Goal: Obtain resource: Download file/media

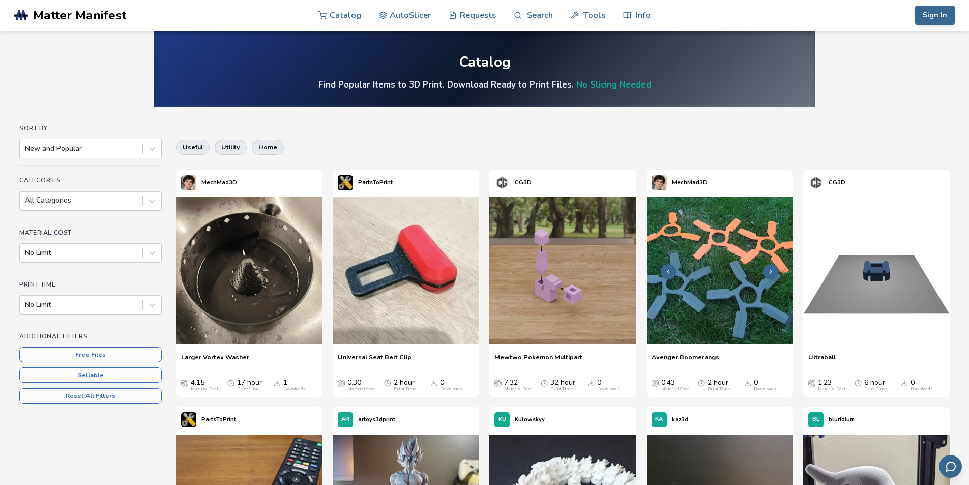
scroll to position [108, 0]
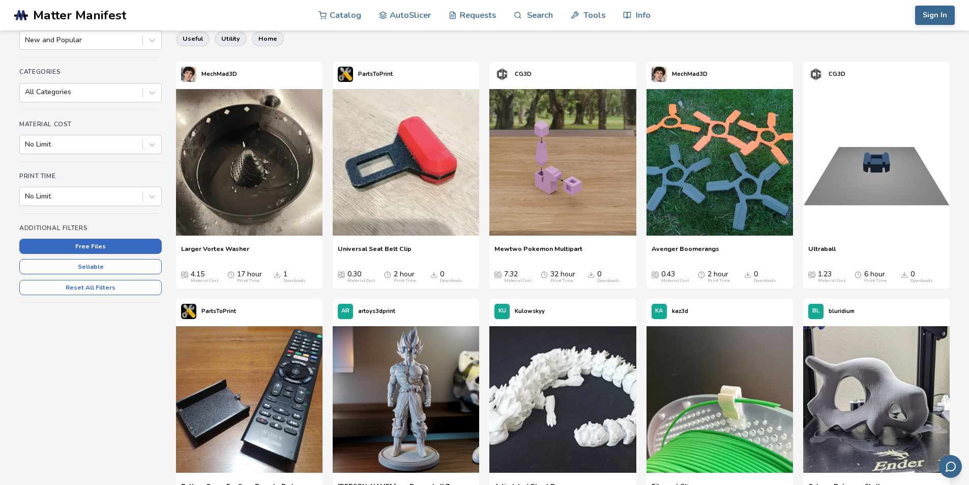
click at [96, 250] on button "Free Files" at bounding box center [90, 246] width 142 height 15
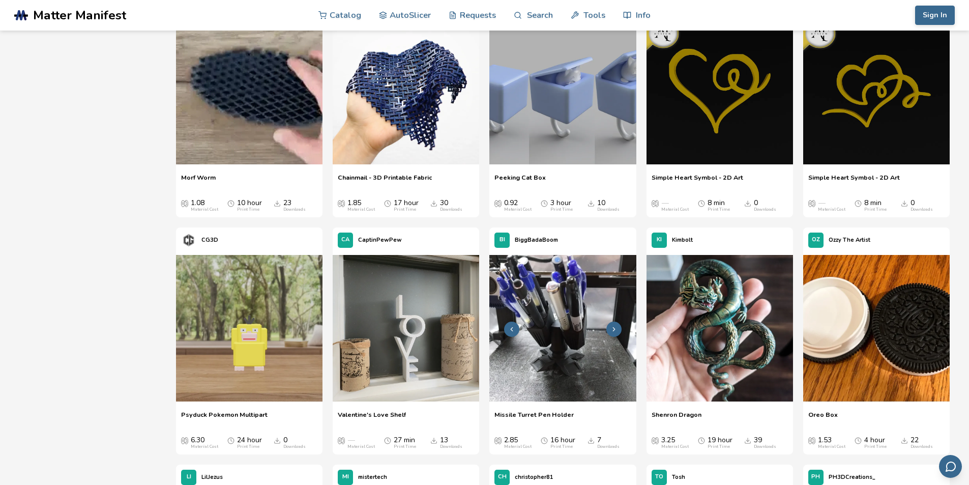
scroll to position [2605, 0]
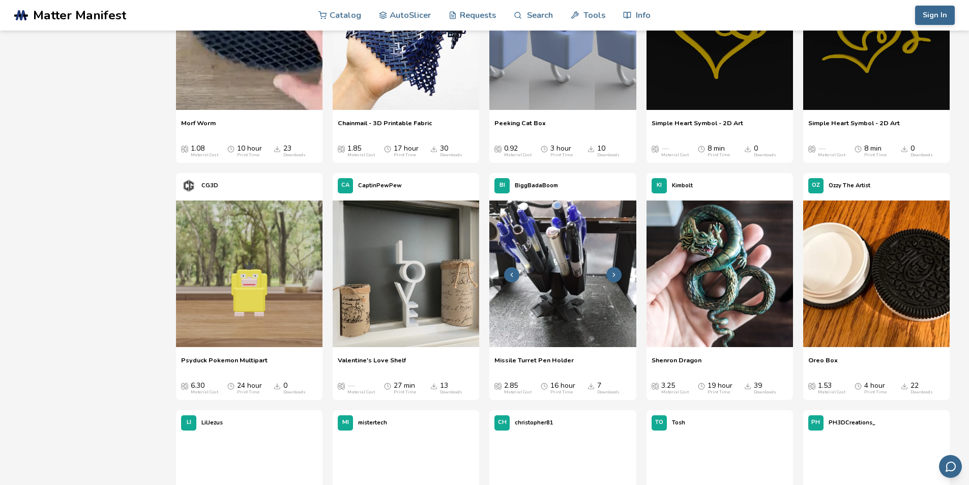
click at [579, 305] on img at bounding box center [563, 273] width 147 height 147
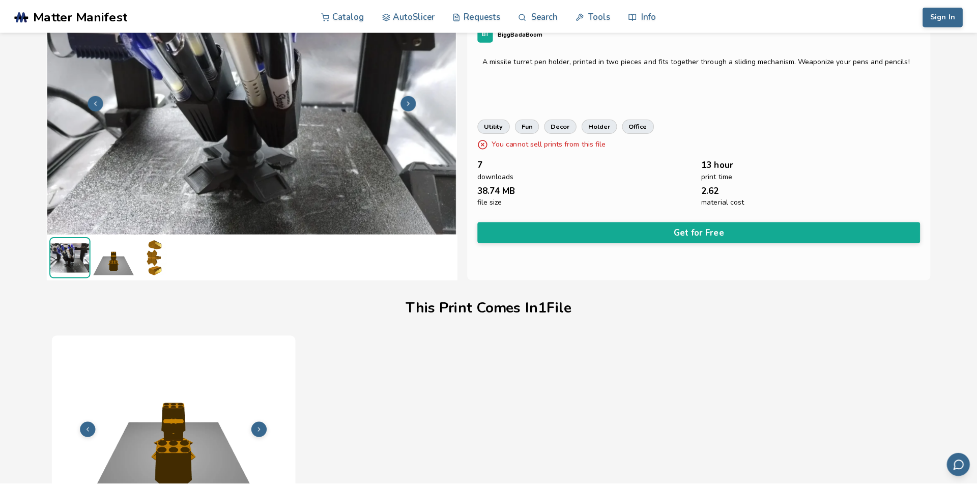
scroll to position [14, 0]
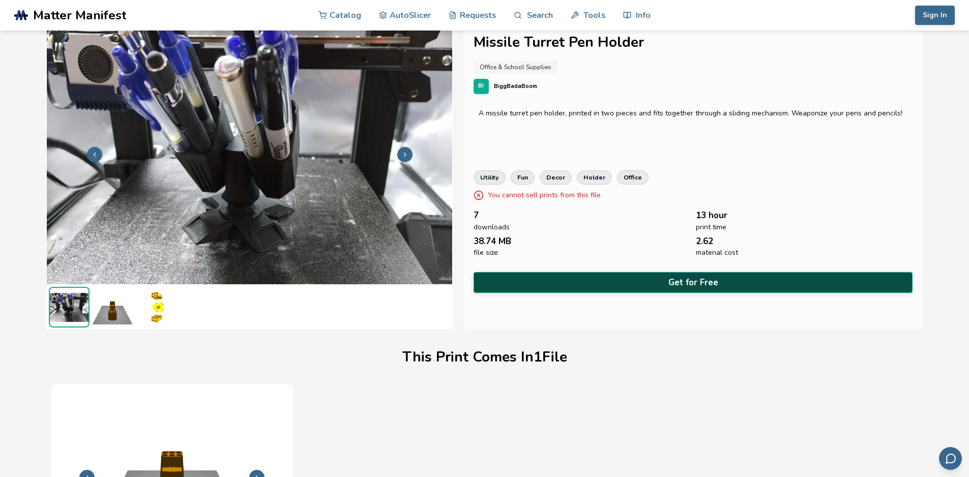
click at [698, 281] on button "Get for Free" at bounding box center [694, 282] width 440 height 21
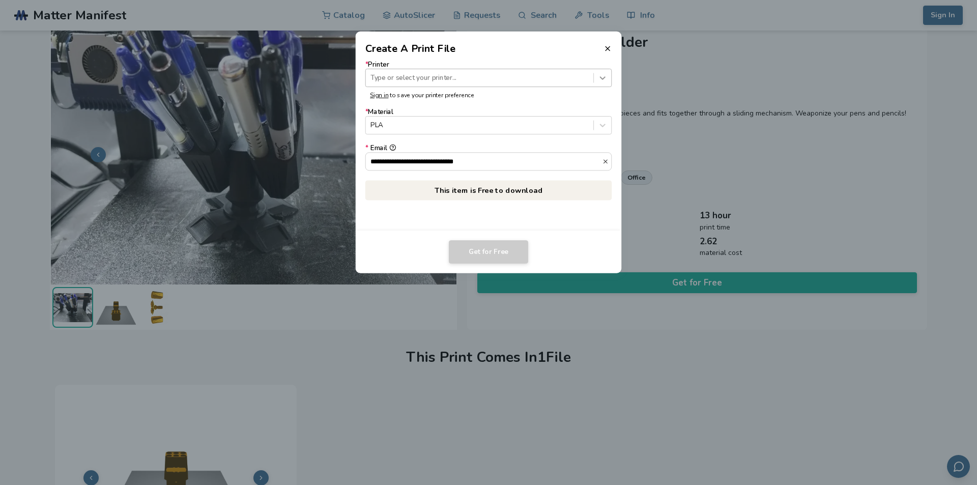
click at [598, 78] on icon at bounding box center [603, 78] width 10 height 10
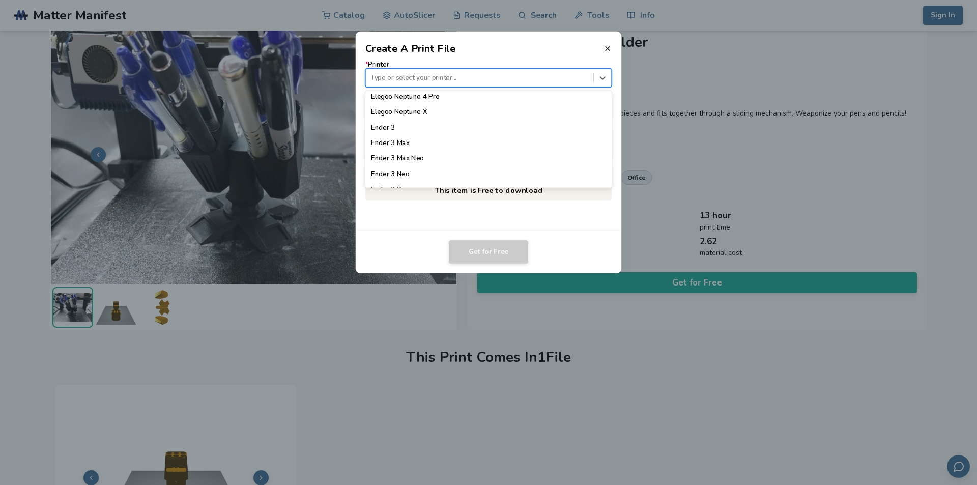
scroll to position [597, 0]
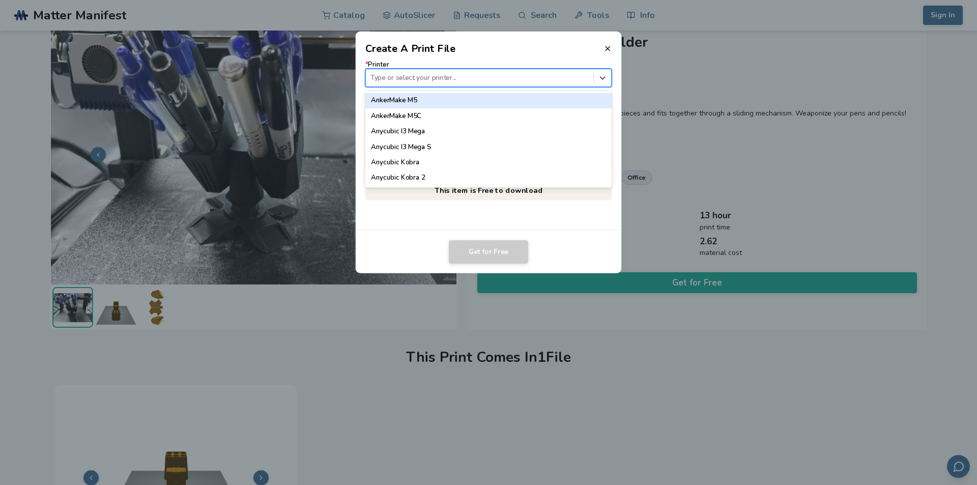
click at [573, 78] on div at bounding box center [479, 78] width 218 height 10
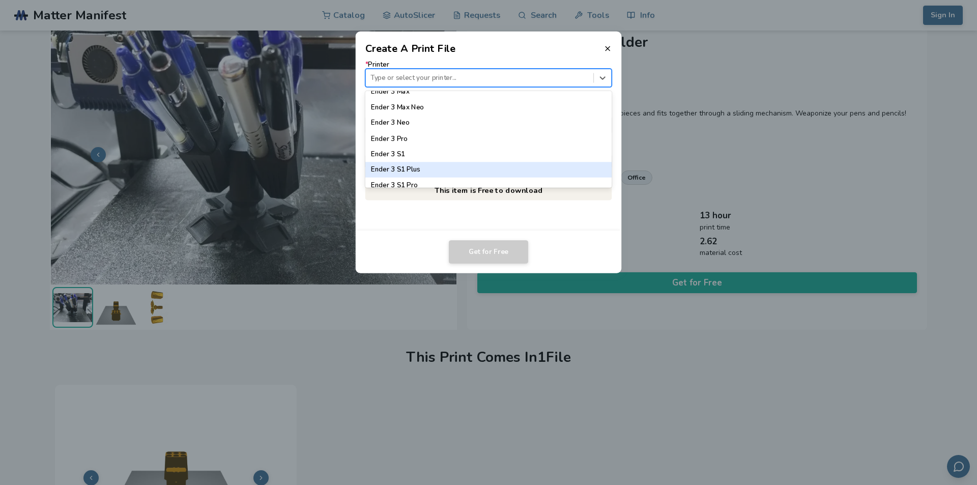
click at [411, 167] on div "Ender 3 S1 Plus" at bounding box center [488, 169] width 247 height 15
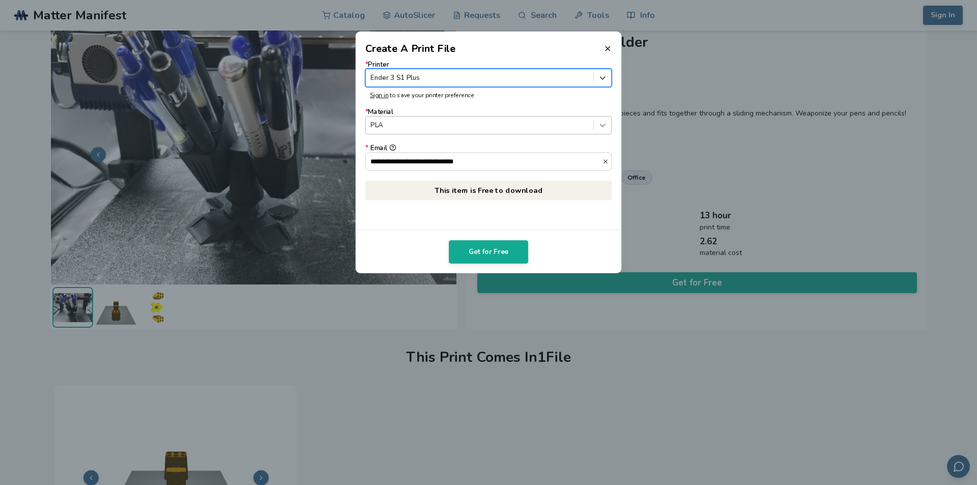
click at [600, 124] on icon at bounding box center [603, 126] width 10 height 10
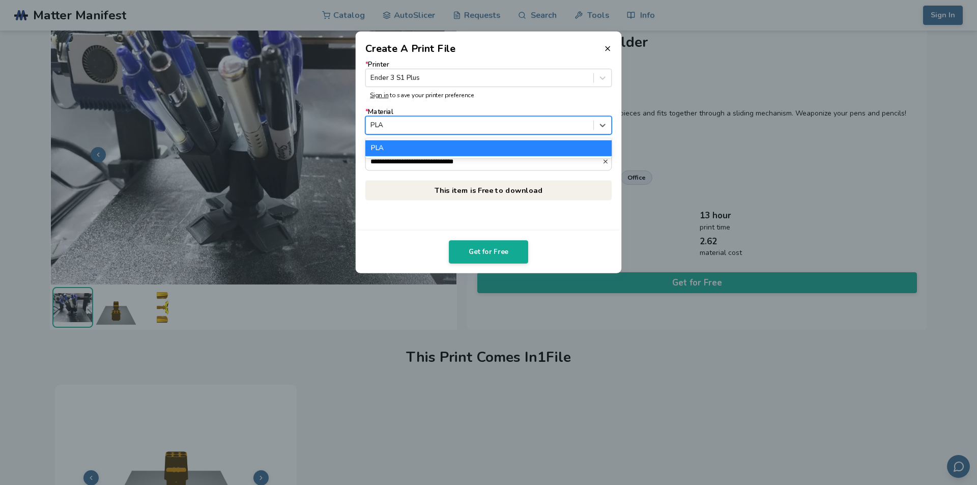
click at [398, 151] on div "PLA" at bounding box center [488, 147] width 247 height 15
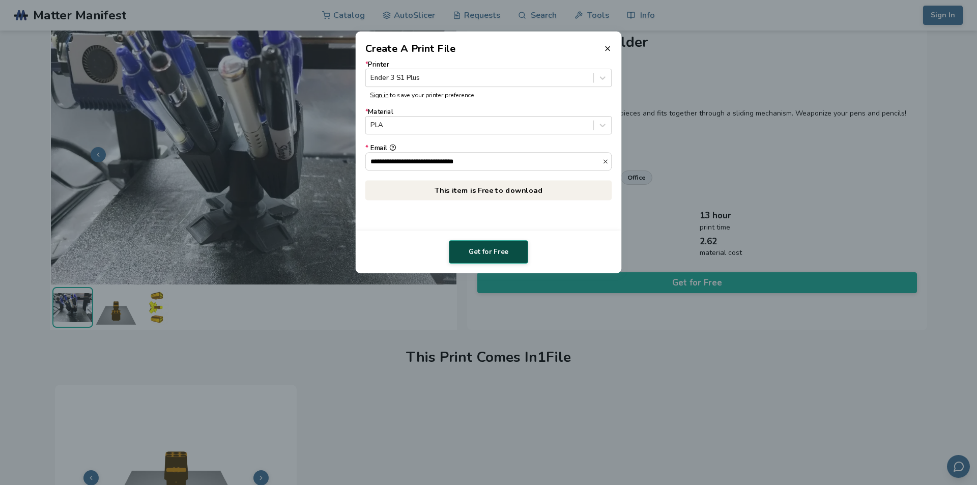
click at [477, 252] on button "Get for Free" at bounding box center [488, 251] width 79 height 23
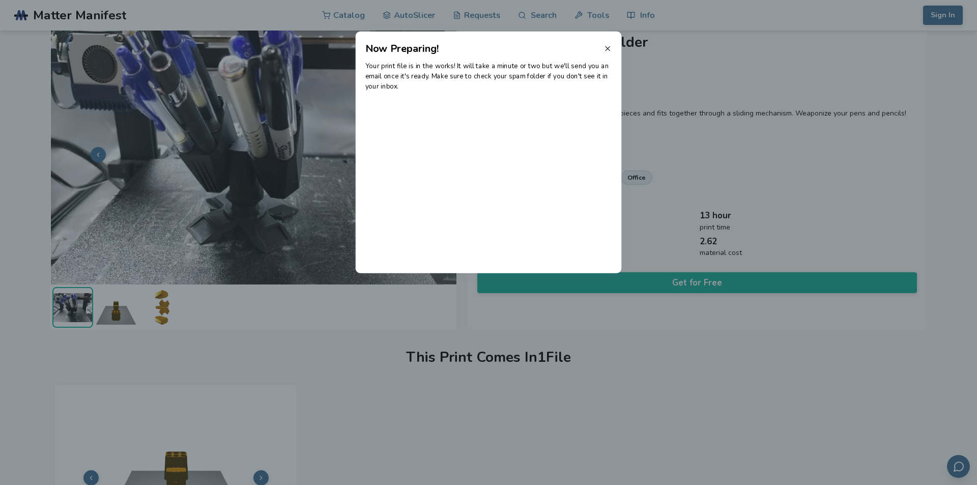
click at [607, 47] on icon at bounding box center [608, 48] width 8 height 8
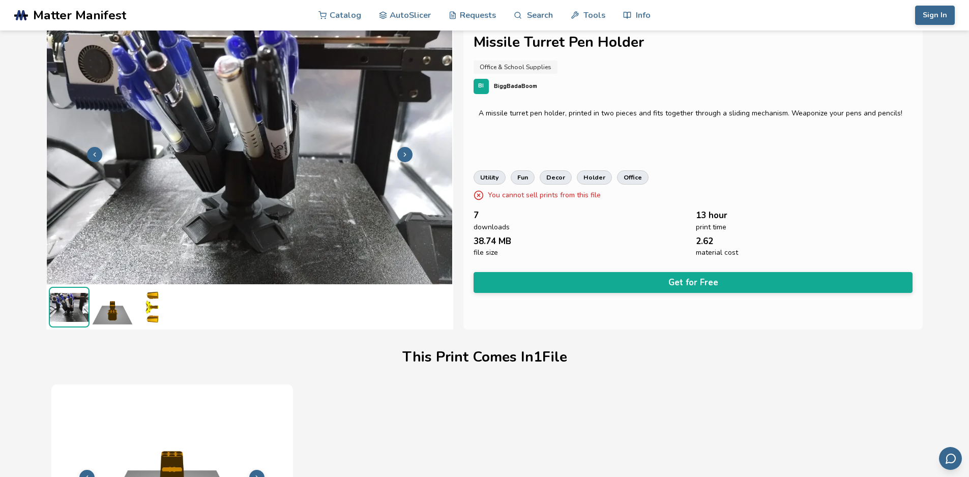
scroll to position [0, 0]
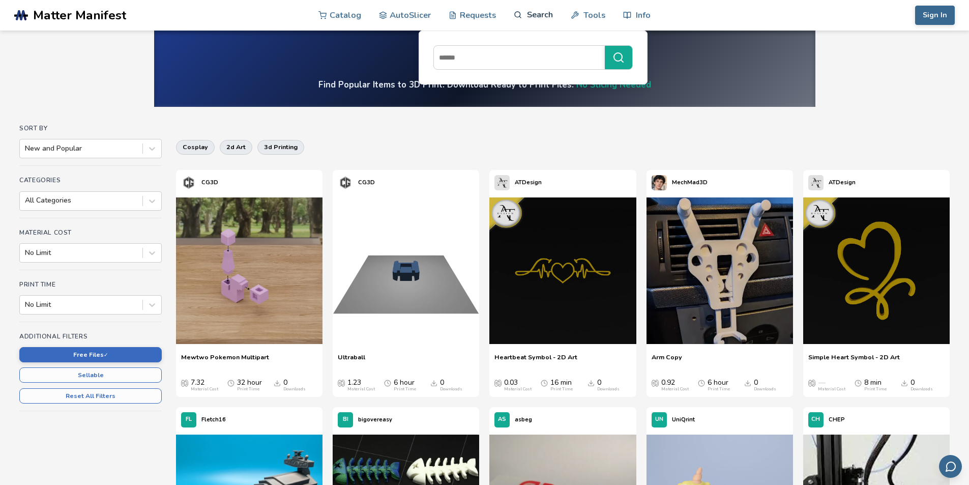
click at [536, 11] on link "Search" at bounding box center [533, 14] width 39 height 31
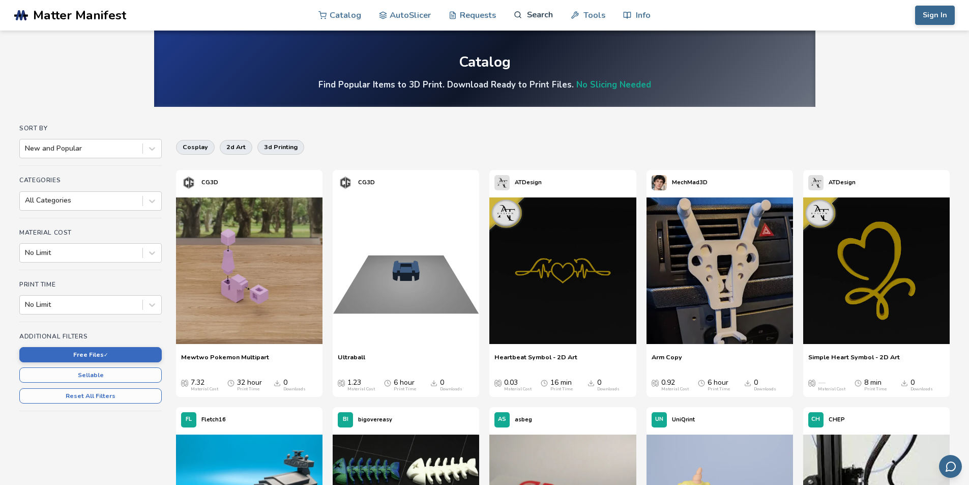
click at [536, 11] on link "Search" at bounding box center [533, 14] width 39 height 31
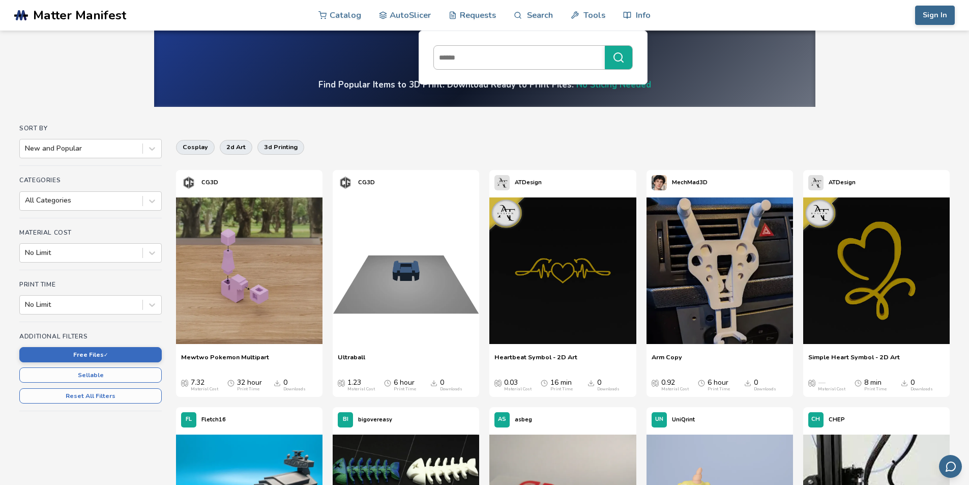
click at [504, 52] on input at bounding box center [517, 57] width 166 height 18
type input "********"
click at [605, 46] on button "********" at bounding box center [618, 57] width 27 height 23
